Goal: Task Accomplishment & Management: Complete application form

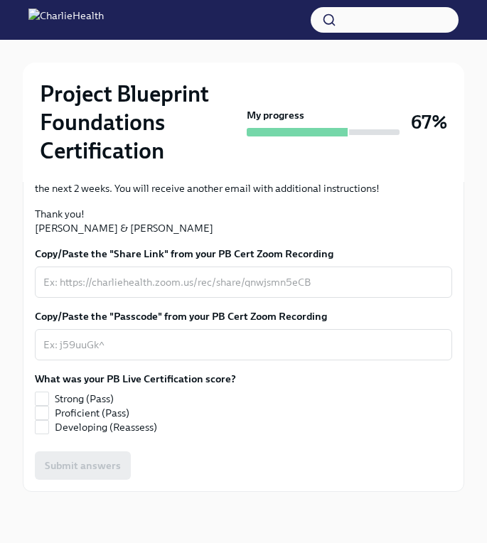
scroll to position [414, 0]
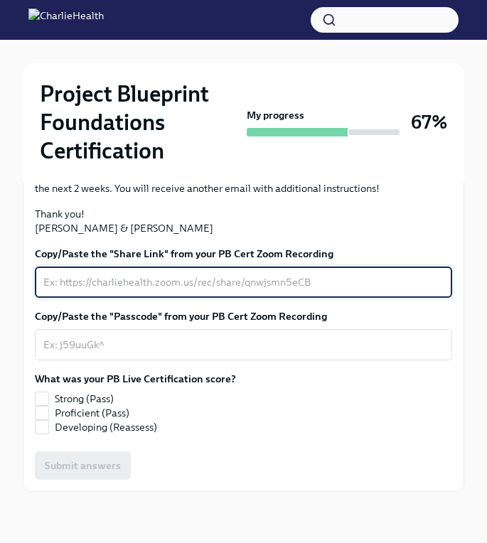
paste textarea "video1344478283.mp4"
type textarea "video1344478283.mp4"
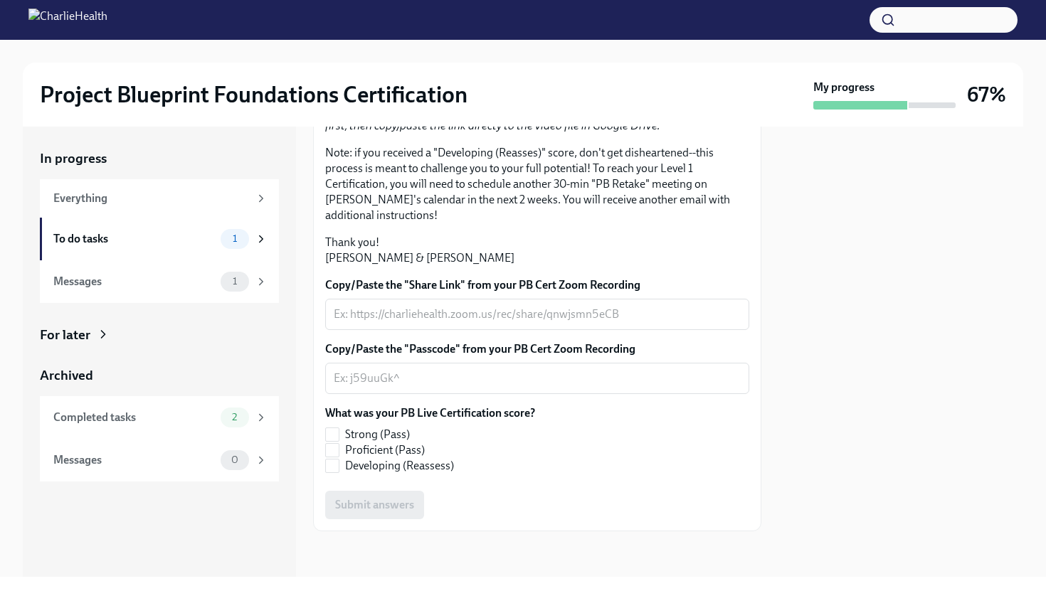
scroll to position [317, 0]
click at [333, 434] on input "Strong (Pass)" at bounding box center [332, 434] width 13 height 13
checkbox input "true"
click at [233, 277] on span "1" at bounding box center [234, 281] width 21 height 11
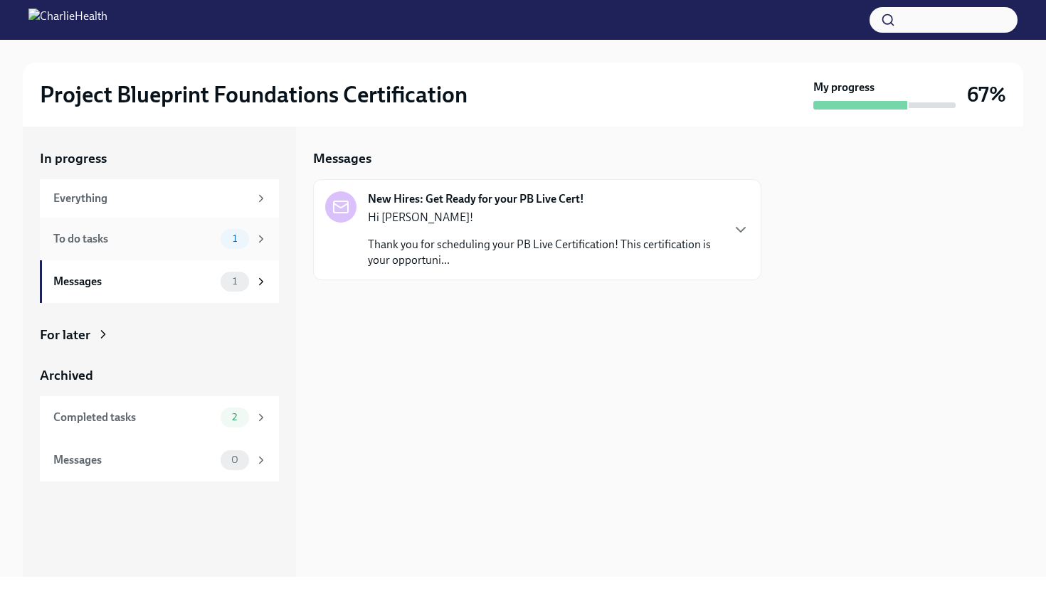
click at [192, 242] on div "To do tasks" at bounding box center [133, 239] width 161 height 16
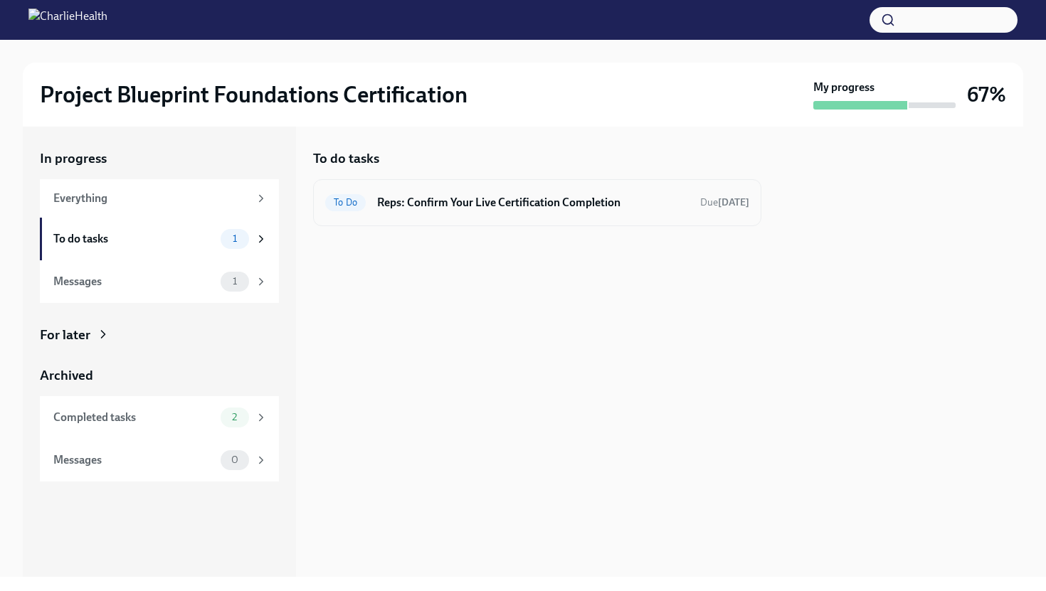
click at [497, 199] on h6 "Reps: Confirm Your Live Certification Completion" at bounding box center [533, 203] width 312 height 16
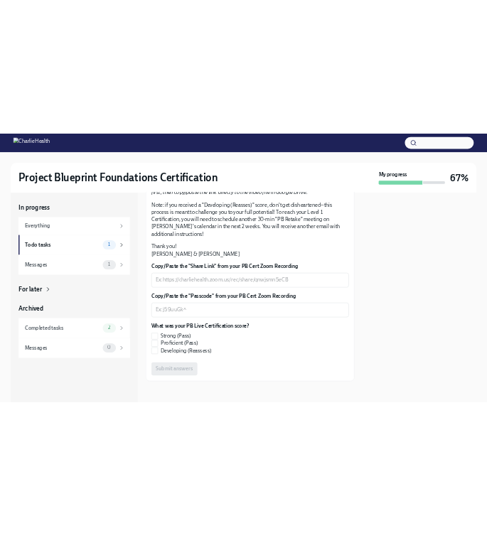
scroll to position [307, 0]
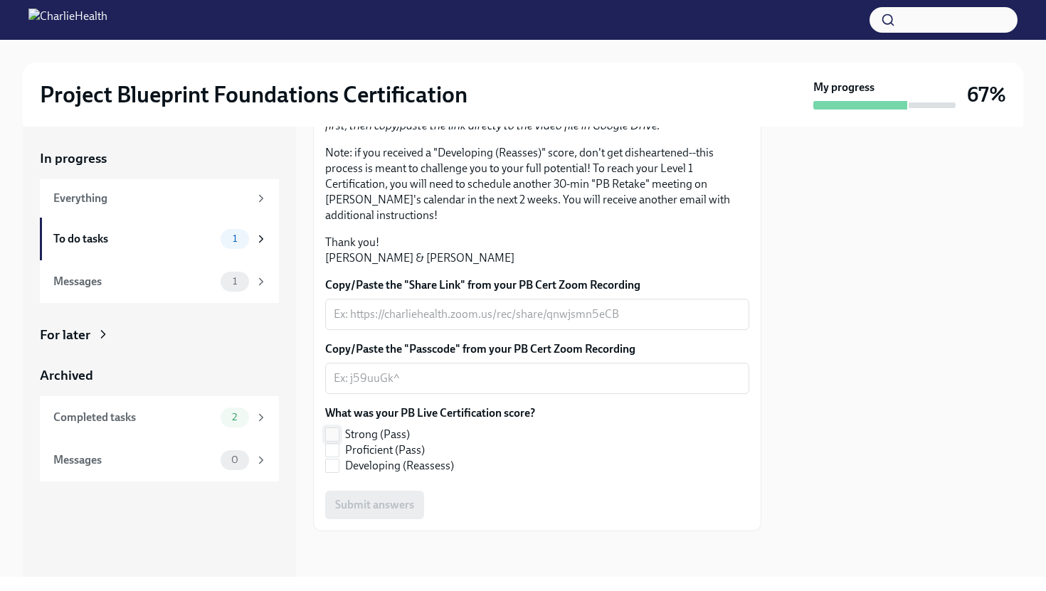
click at [336, 441] on input "Strong (Pass)" at bounding box center [332, 434] width 13 height 13
checkbox input "true"
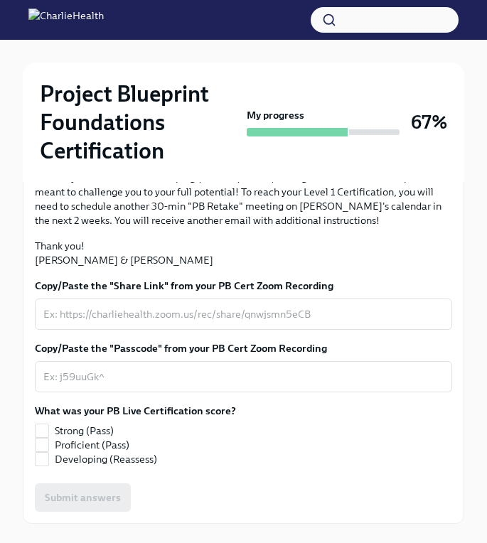
scroll to position [332, 0]
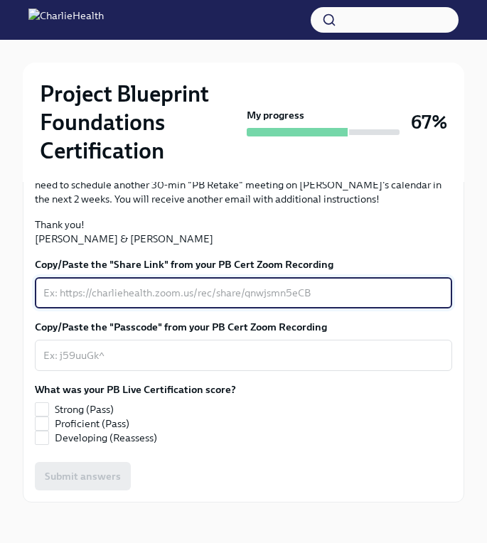
paste textarea "video1344478283.mp4"
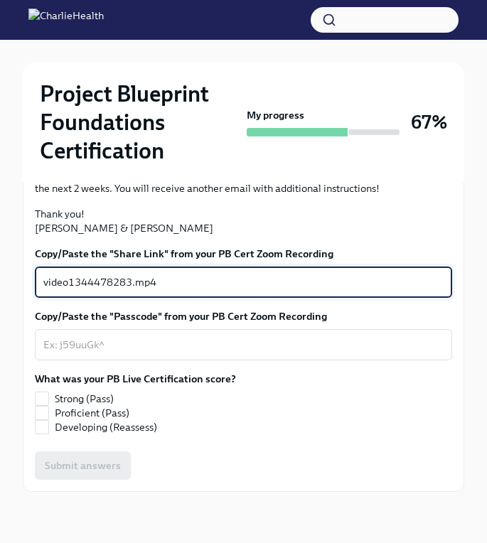
scroll to position [444, 0]
type textarea "video1344478283.mp4"
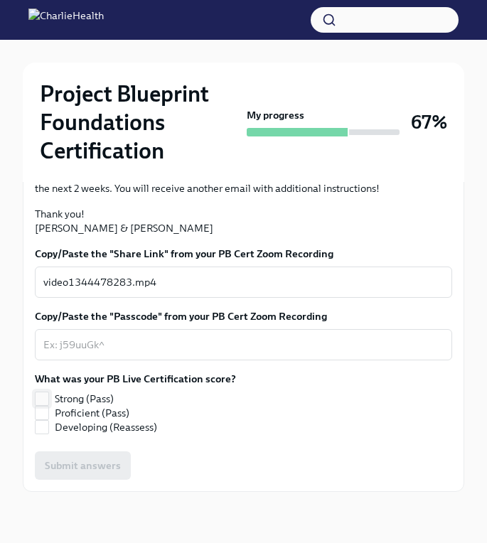
click at [46, 401] on input "Strong (Pass)" at bounding box center [42, 399] width 13 height 13
checkbox input "true"
click at [124, 349] on textarea "Copy/Paste the "Passcode" from your PB Cert Zoom Recording" at bounding box center [243, 344] width 400 height 17
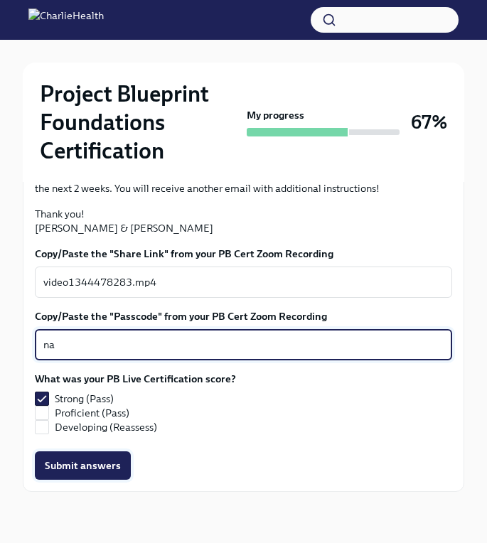
type textarea "na"
click at [82, 460] on span "Submit answers" at bounding box center [83, 466] width 76 height 14
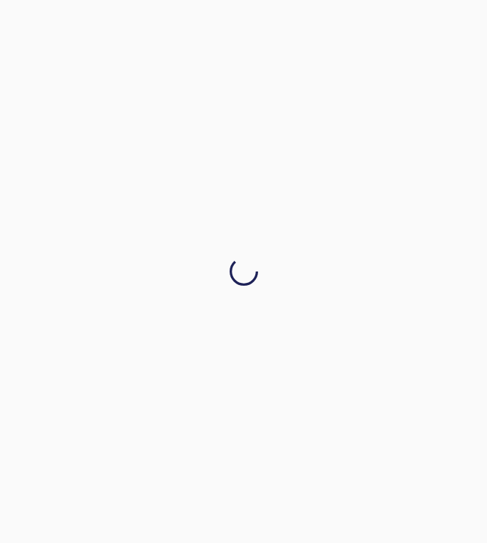
scroll to position [0, 0]
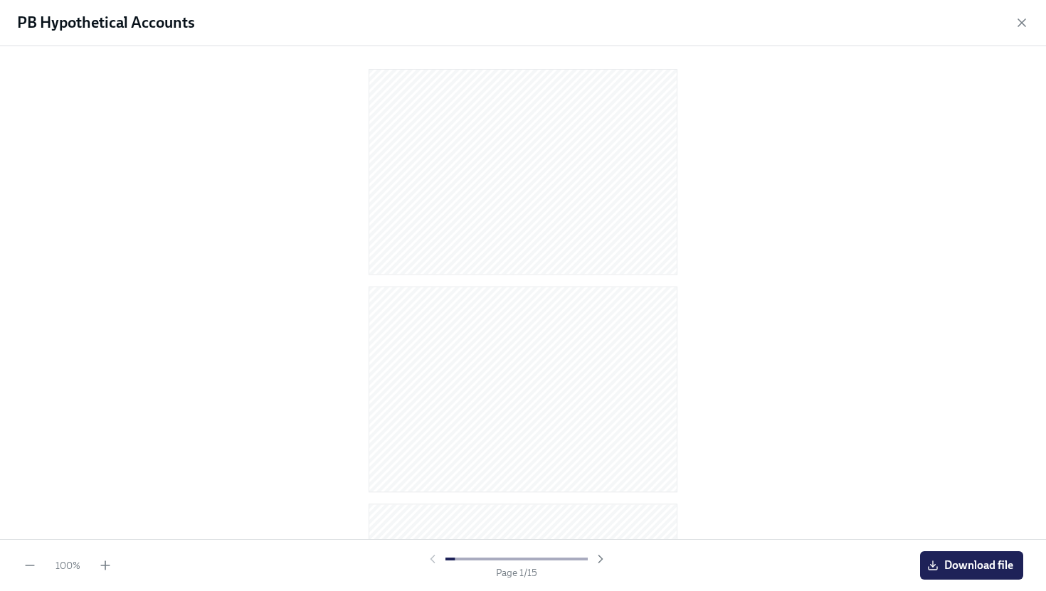
scroll to position [221, 0]
